Goal: Transaction & Acquisition: Subscribe to service/newsletter

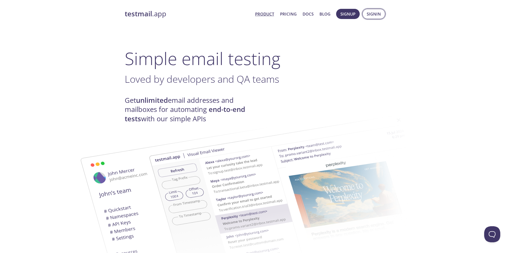
click at [373, 14] on span "Signin" at bounding box center [374, 13] width 14 height 7
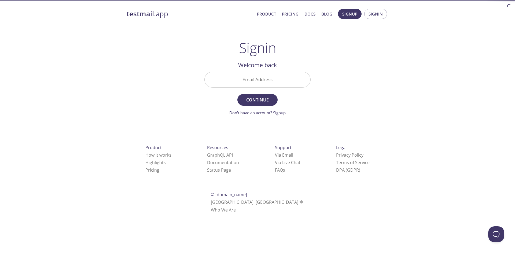
click at [261, 73] on input "Email Address" at bounding box center [258, 79] width 106 height 15
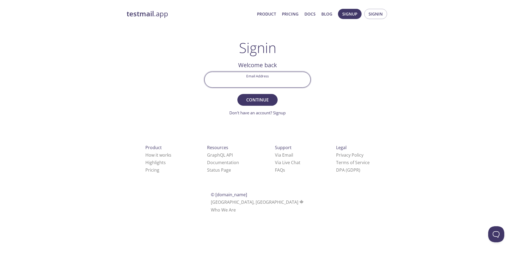
click at [261, 73] on input "Email Address" at bounding box center [258, 79] width 106 height 15
click at [345, 13] on span "Signup" at bounding box center [349, 13] width 15 height 7
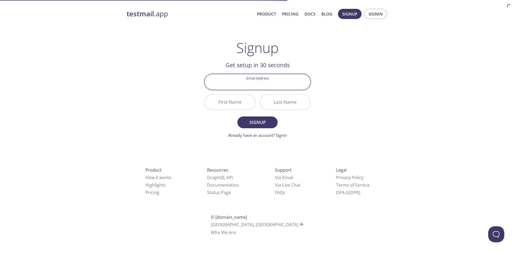
click at [265, 78] on input "Email Address" at bounding box center [258, 81] width 106 height 15
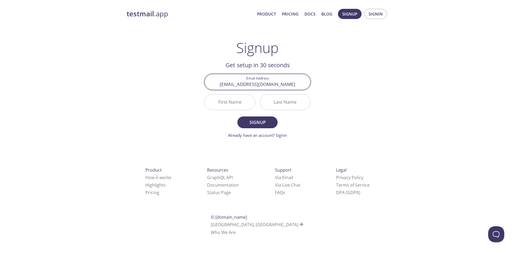
type input "[EMAIL_ADDRESS][DOMAIN_NAME]"
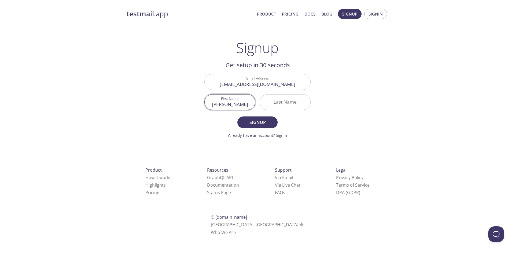
type input "[PERSON_NAME]"
click at [256, 122] on span "Signup" at bounding box center [257, 123] width 28 height 8
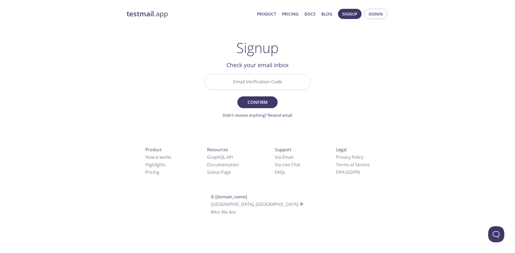
click at [259, 80] on input "Email Verification Code" at bounding box center [258, 81] width 106 height 15
paste input "U3LPV8Q"
type input "U3LPV8Q"
click at [264, 102] on span "Confirm" at bounding box center [257, 103] width 28 height 8
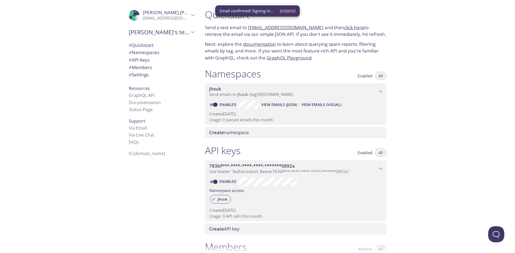
click at [288, 11] on span "Dismiss" at bounding box center [288, 11] width 16 height 7
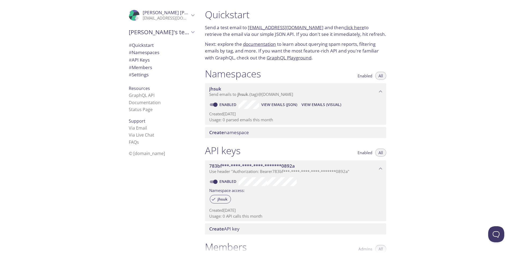
click at [174, 33] on span "[PERSON_NAME]'s team" at bounding box center [159, 32] width 61 height 8
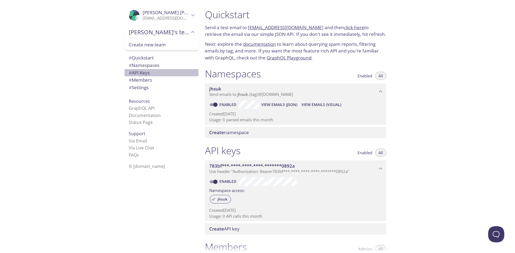
click at [152, 71] on span "# API Keys" at bounding box center [161, 72] width 65 height 7
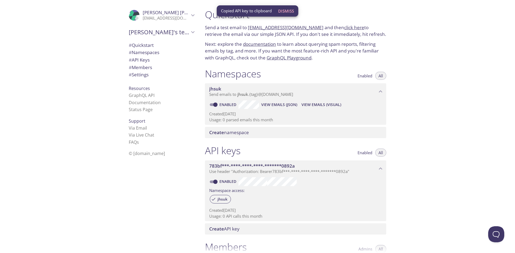
click at [446, 86] on div "Quickstart Send a test email to [EMAIL_ADDRESS][DOMAIN_NAME] and then click her…" at bounding box center [358, 126] width 314 height 253
